Goal: Task Accomplishment & Management: Manage account settings

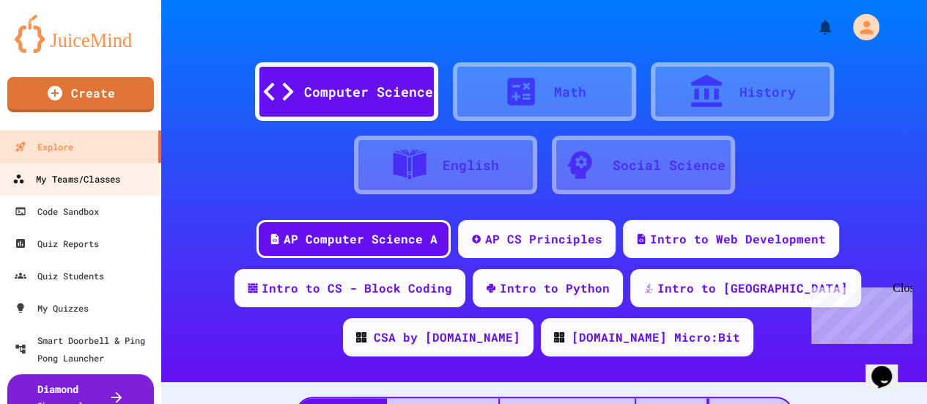
click at [85, 174] on div "My Teams/Classes" at bounding box center [66, 179] width 108 height 18
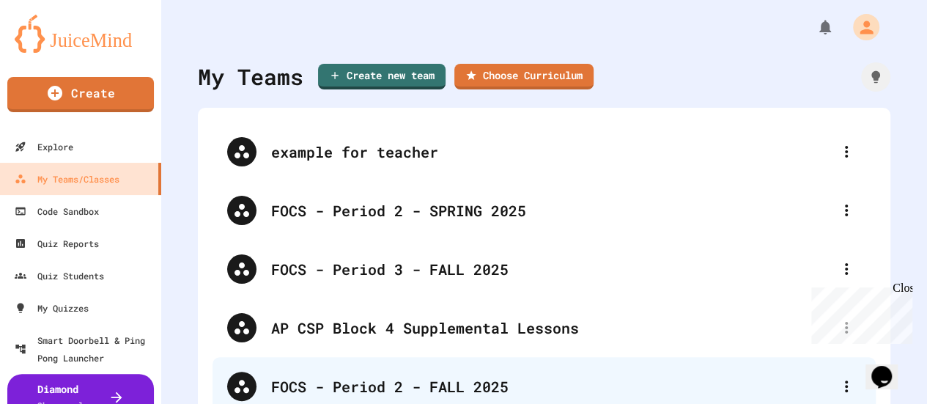
click at [337, 381] on div "FOCS - Period 2 - FALL 2025" at bounding box center [551, 386] width 561 height 22
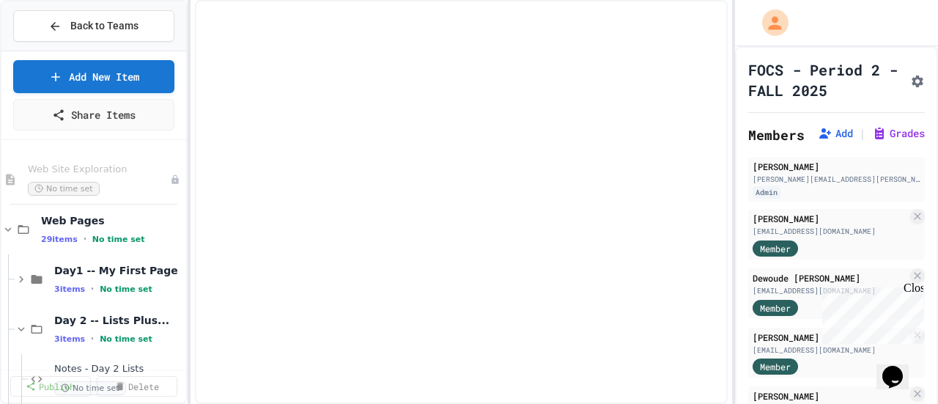
select select "***"
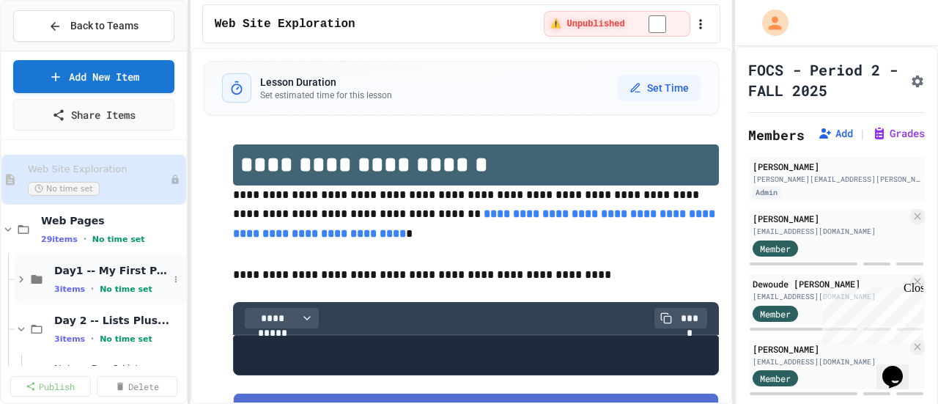
click at [86, 272] on span "Day1 -- My First Page" at bounding box center [111, 270] width 114 height 13
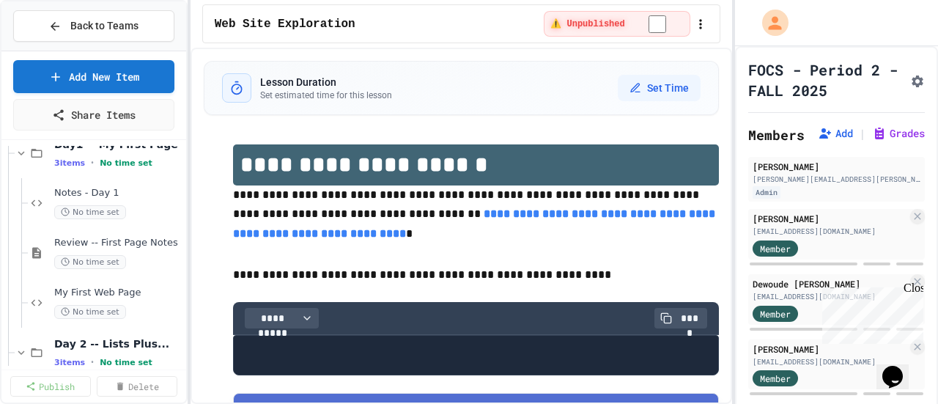
scroll to position [147, 0]
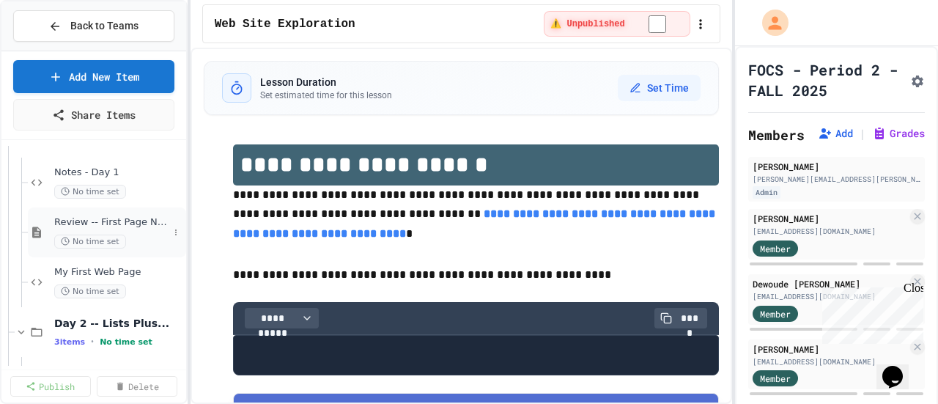
click at [104, 219] on span "Review -- First Page Notes" at bounding box center [111, 222] width 114 height 12
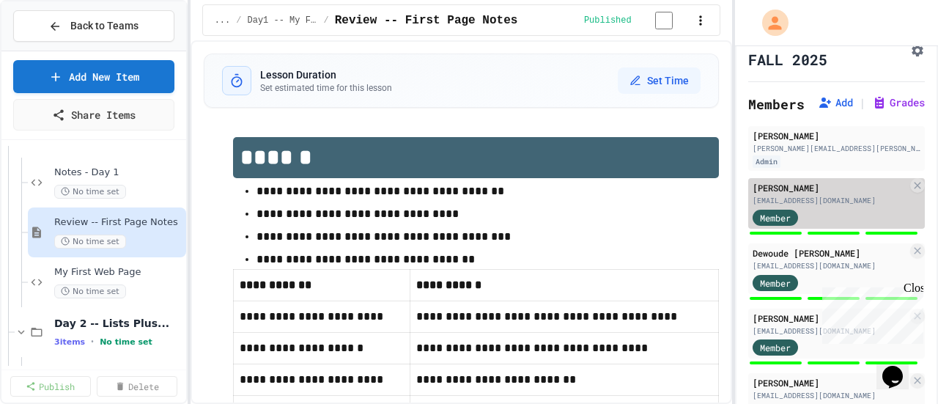
scroll to position [73, 0]
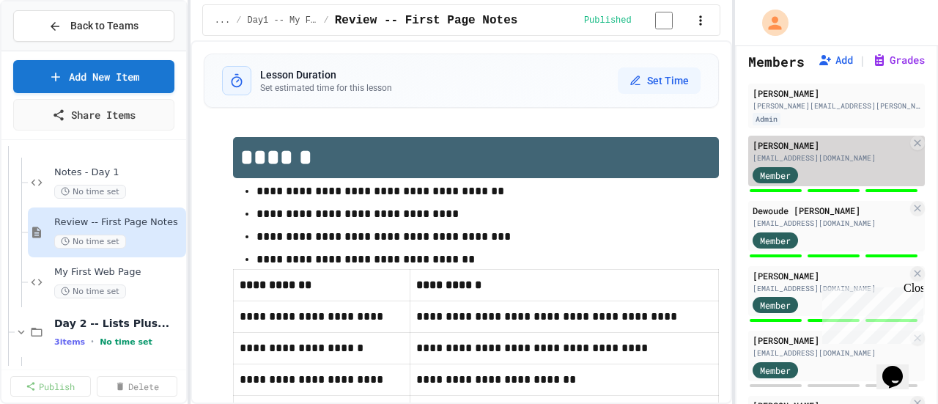
click at [771, 152] on div "[PERSON_NAME]" at bounding box center [829, 144] width 155 height 13
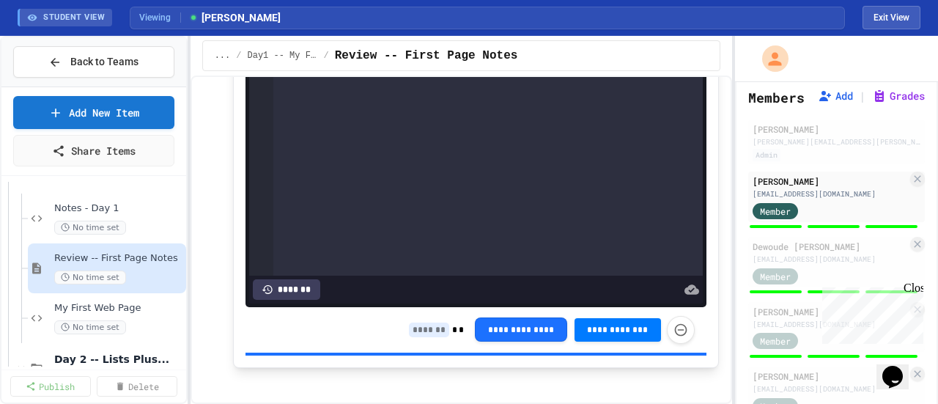
scroll to position [2139, 0]
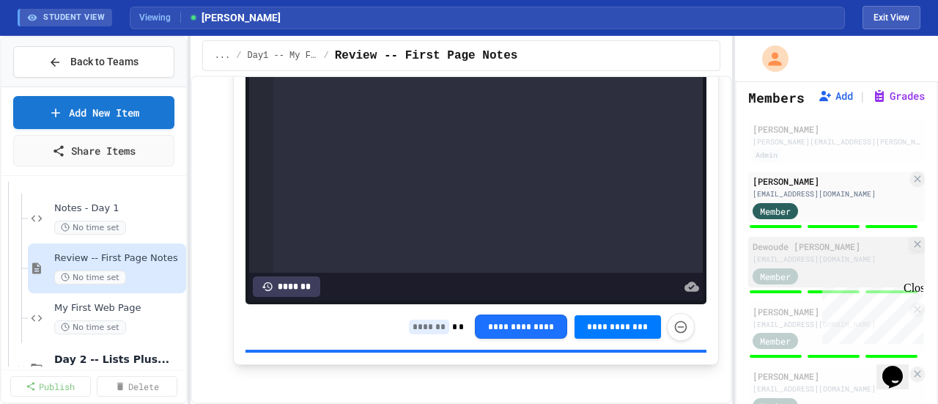
click at [782, 253] on div "Dewoude [PERSON_NAME]" at bounding box center [829, 246] width 155 height 13
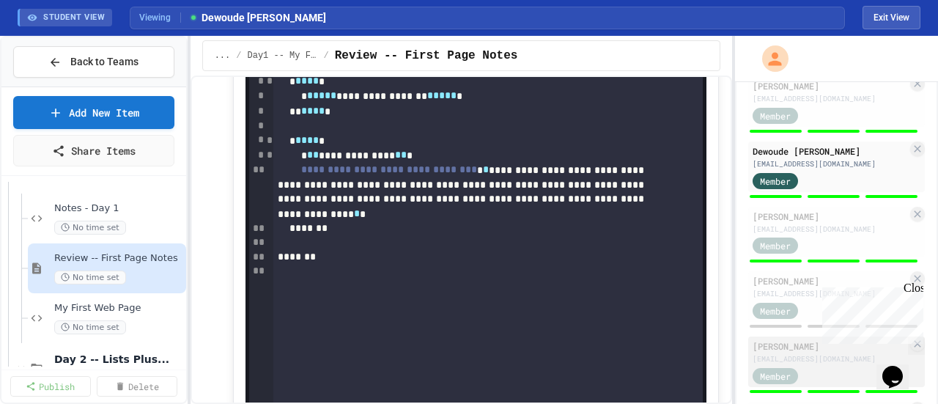
scroll to position [147, 0]
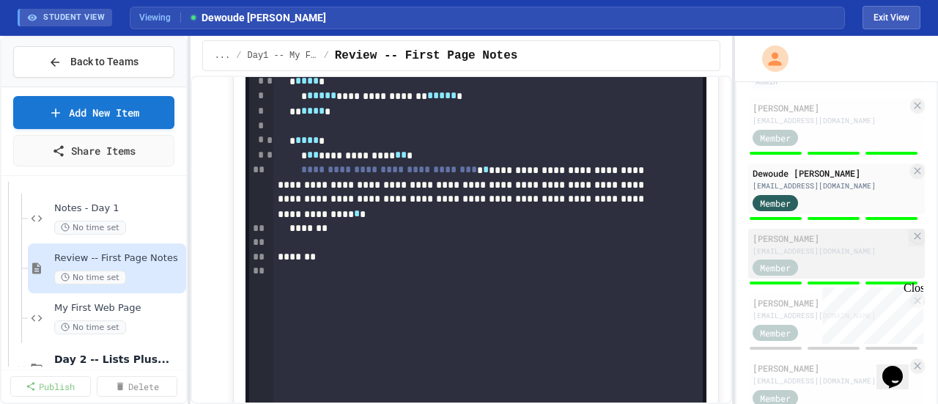
click at [775, 245] on div "[PERSON_NAME]" at bounding box center [829, 238] width 155 height 13
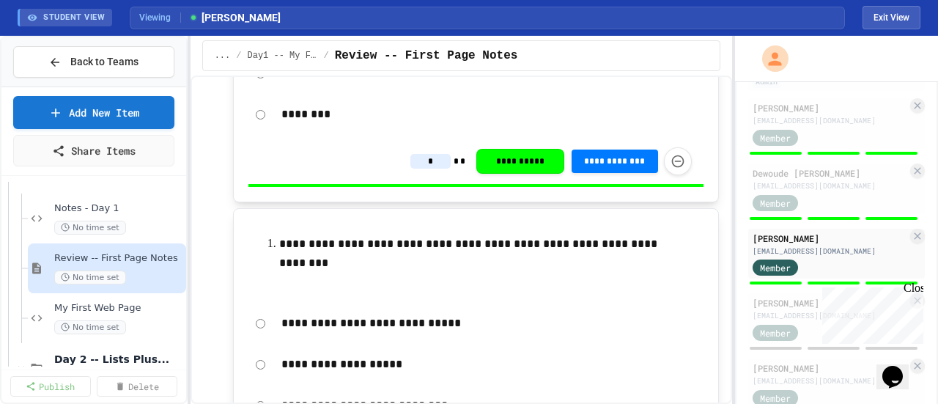
scroll to position [513, 0]
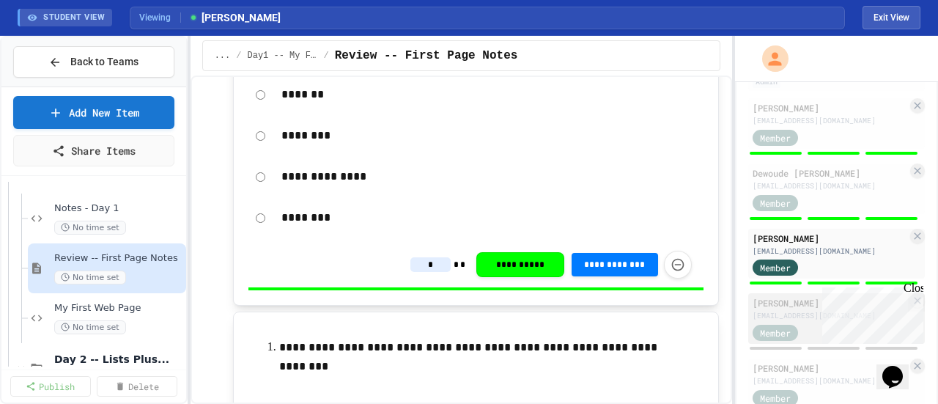
click at [778, 309] on div "[PERSON_NAME]" at bounding box center [829, 302] width 155 height 13
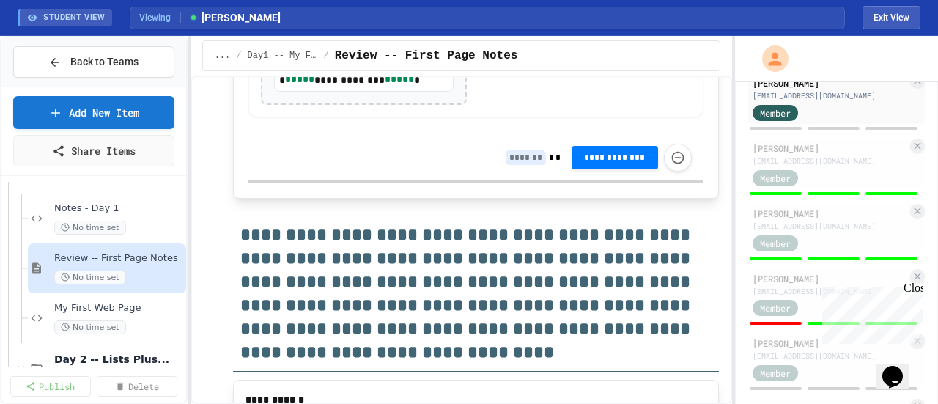
scroll to position [440, 0]
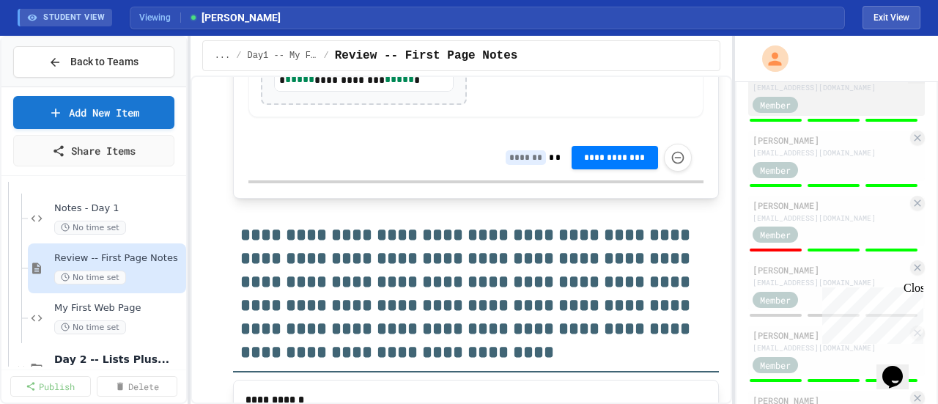
click at [775, 81] on div "[PERSON_NAME]" at bounding box center [829, 74] width 155 height 13
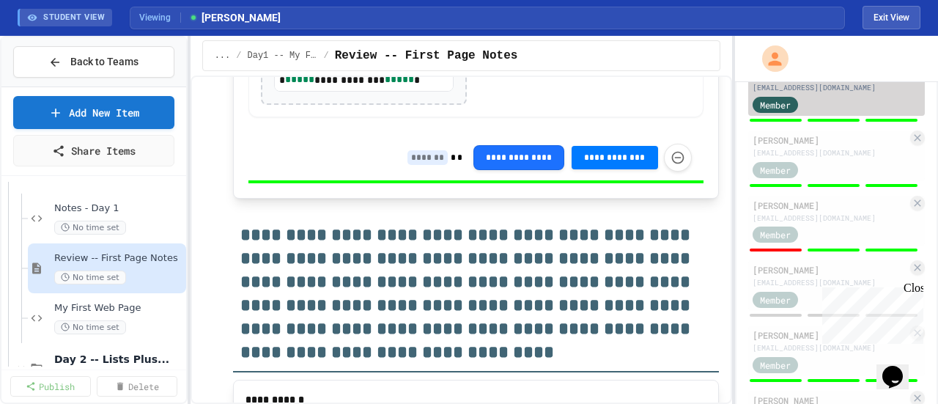
type input "*"
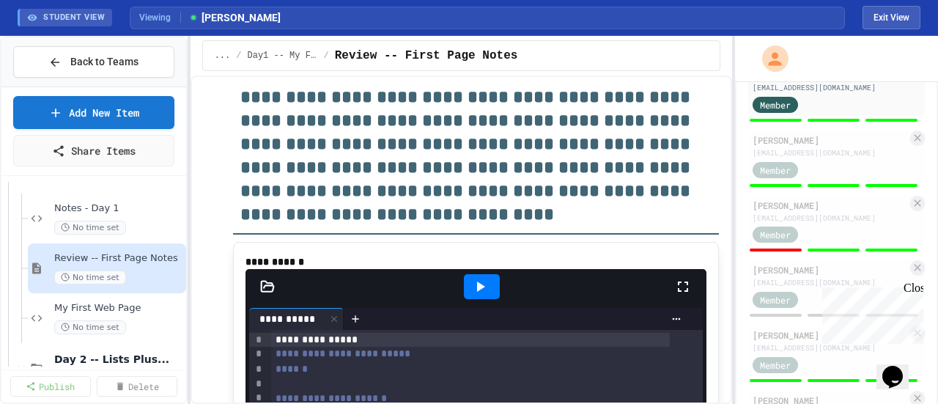
scroll to position [1612, 0]
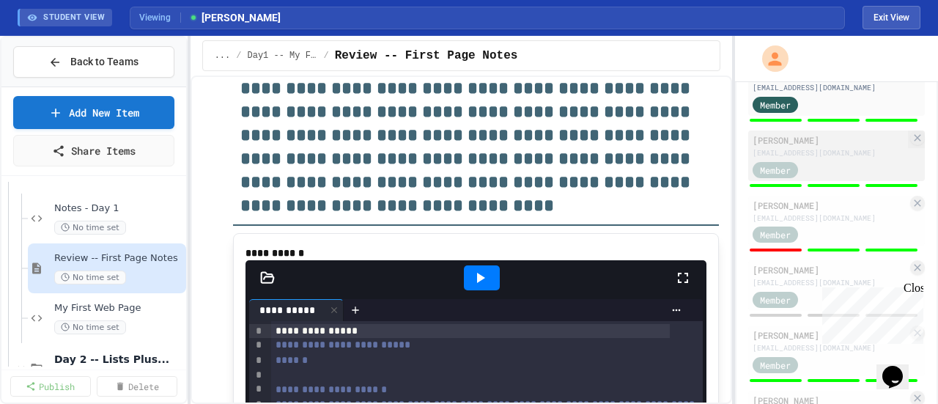
click at [759, 147] on div "[PERSON_NAME]" at bounding box center [829, 139] width 155 height 13
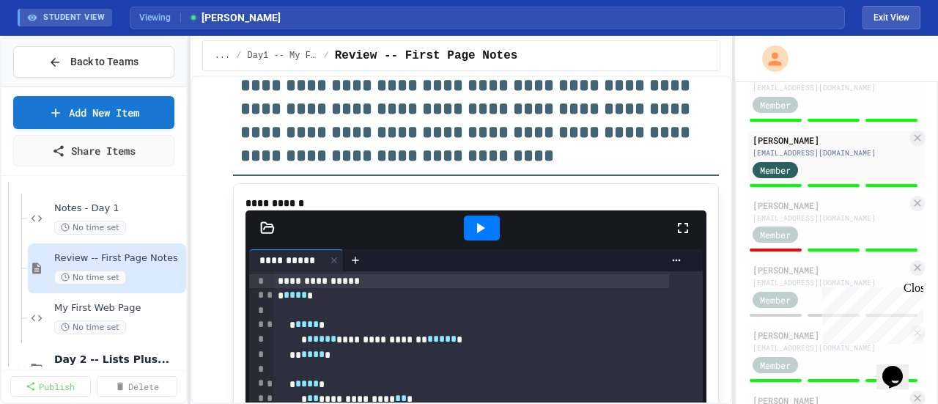
scroll to position [1685, 0]
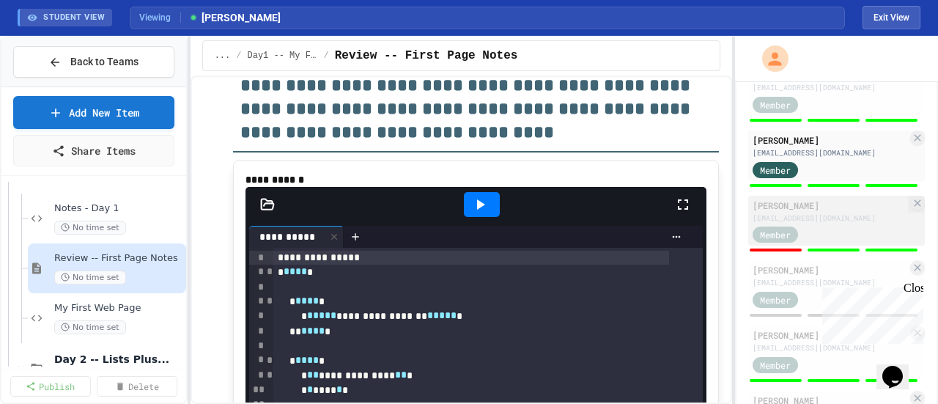
click at [791, 212] on div "[PERSON_NAME]" at bounding box center [829, 205] width 155 height 13
type input "*"
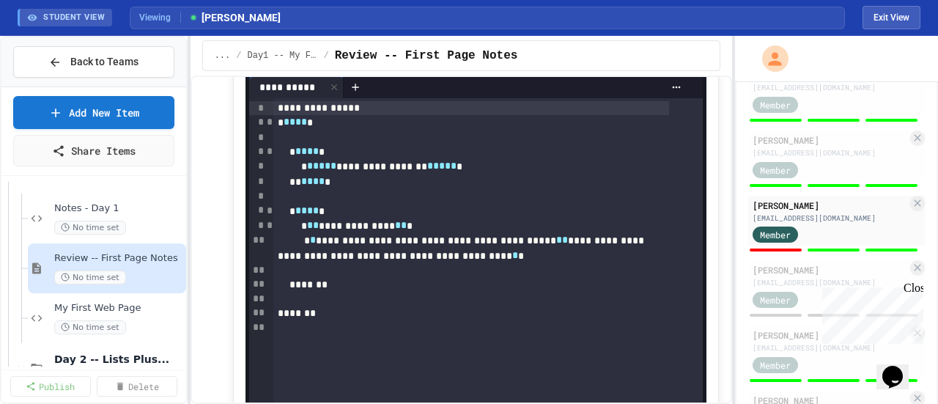
scroll to position [1978, 0]
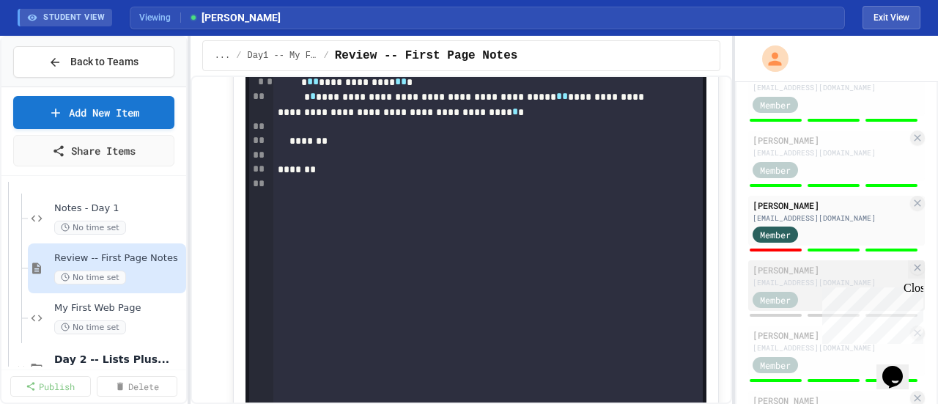
click at [767, 276] on div "[PERSON_NAME]" at bounding box center [829, 269] width 155 height 13
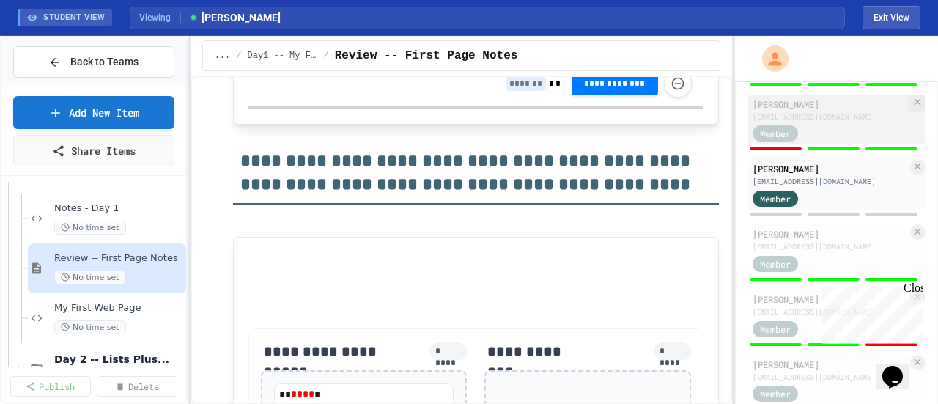
scroll to position [586, 0]
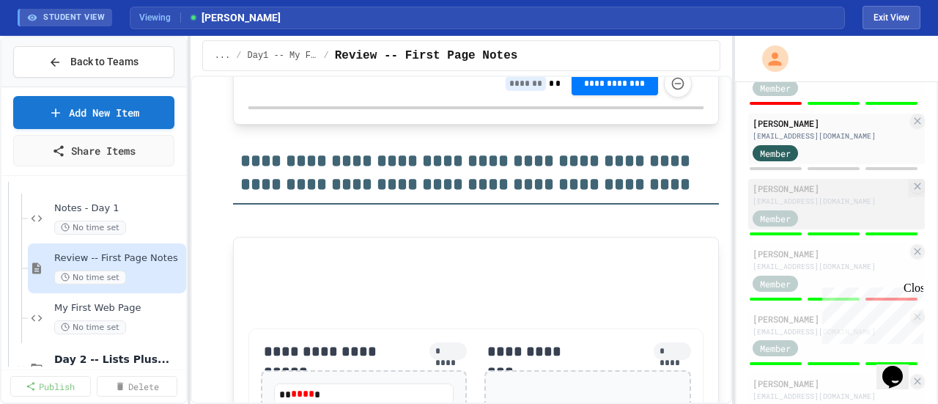
click at [791, 195] on div "[PERSON_NAME]" at bounding box center [829, 188] width 155 height 13
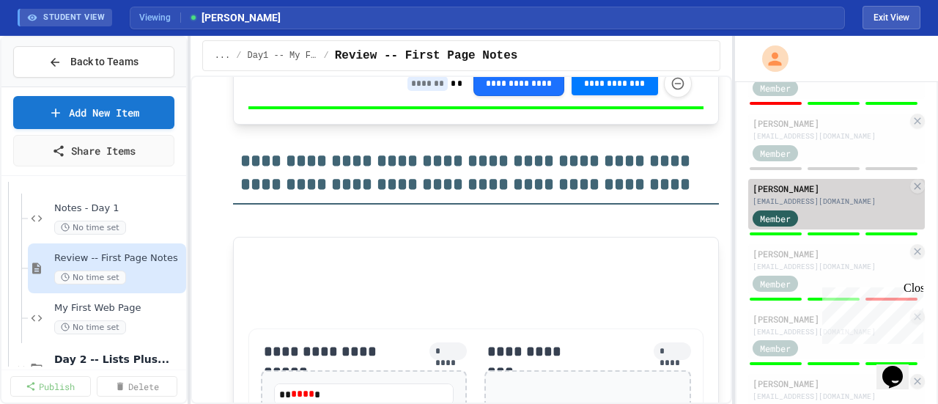
type input "*"
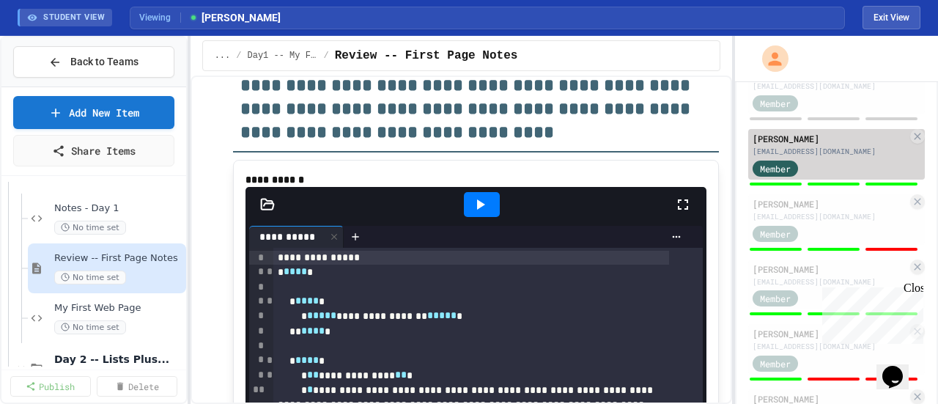
scroll to position [733, 0]
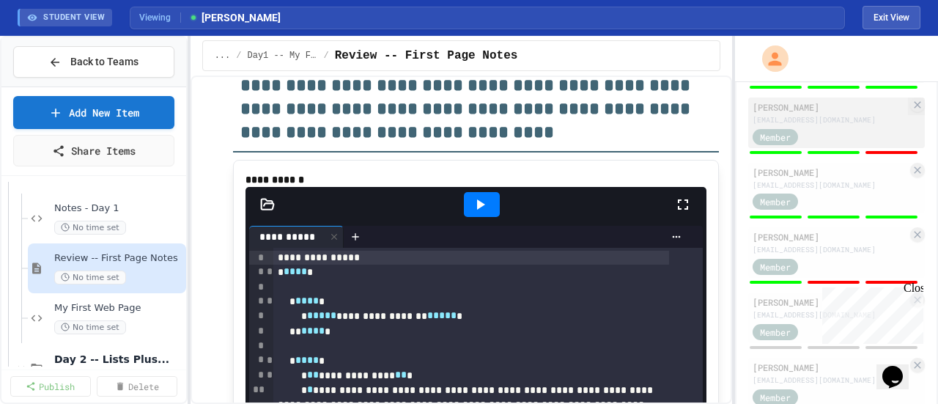
click at [773, 114] on div "[PERSON_NAME]" at bounding box center [829, 106] width 155 height 13
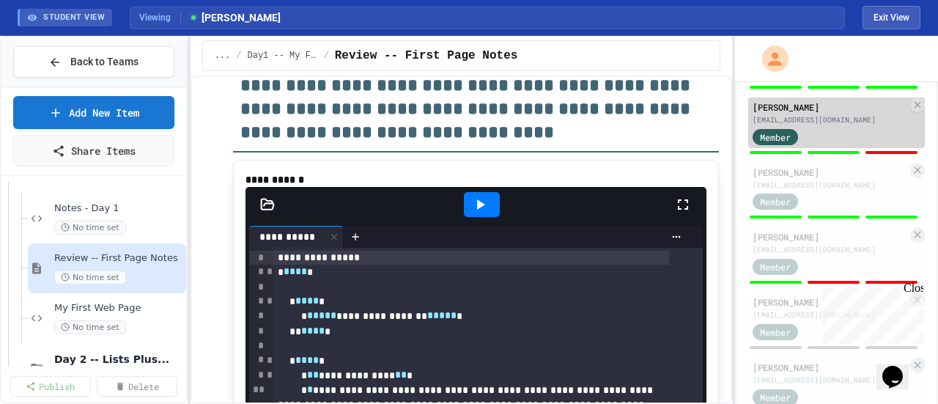
type input "*"
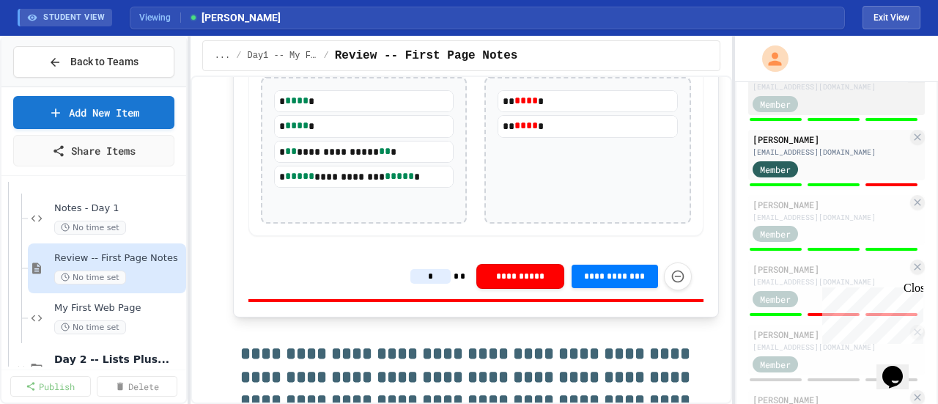
scroll to position [733, 0]
